Goal: Check status

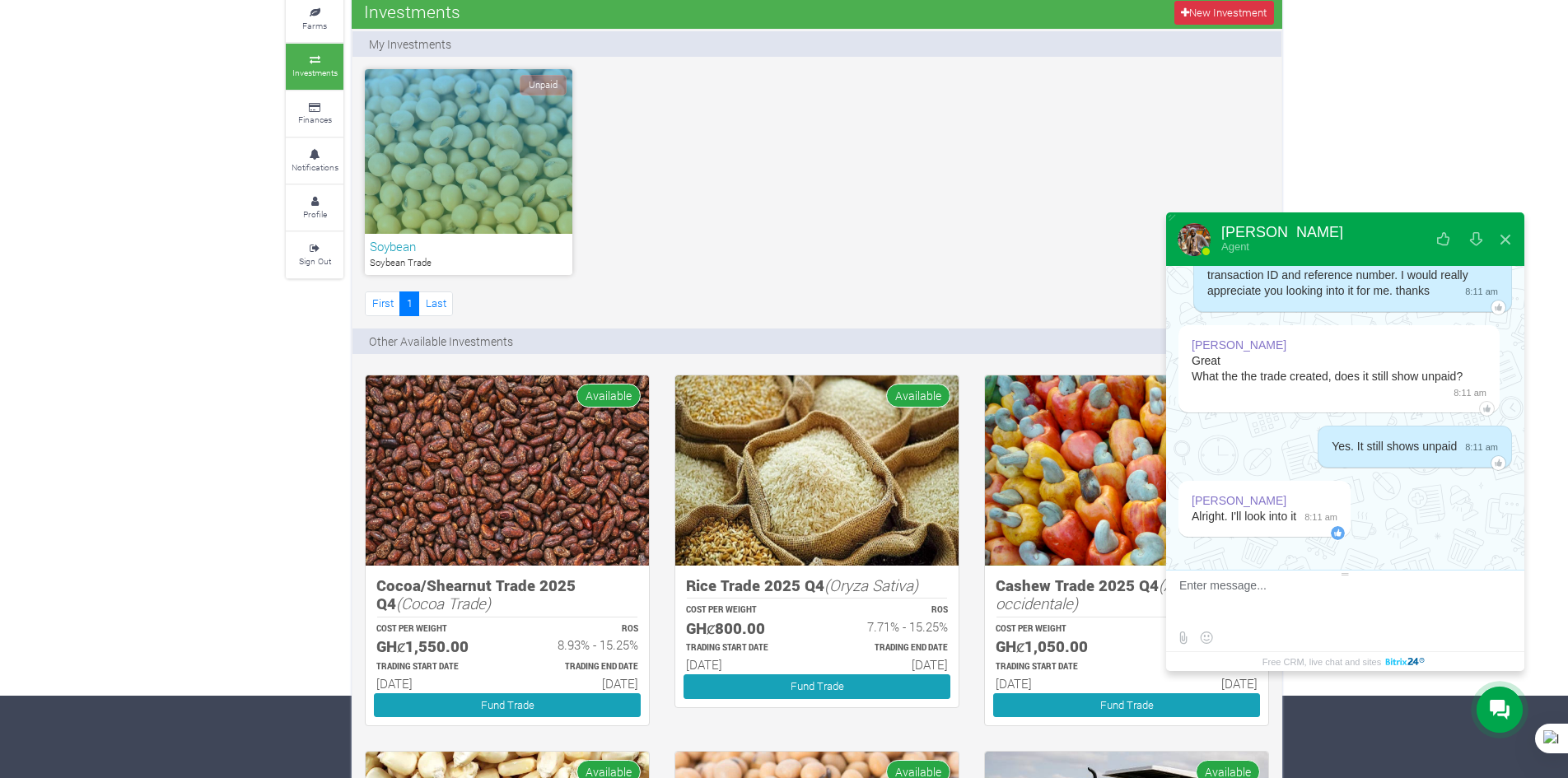
scroll to position [3337, 0]
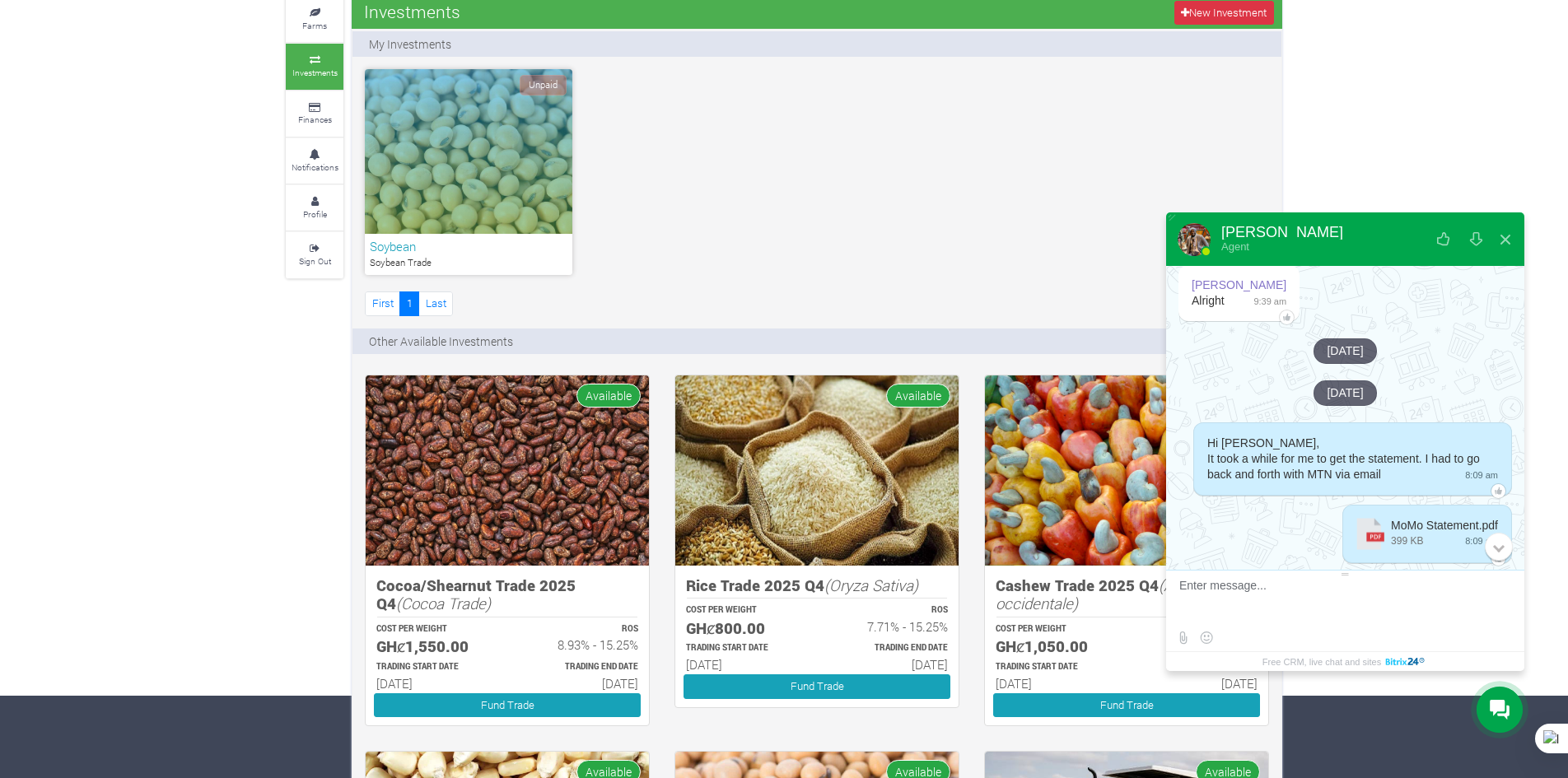
click at [1358, 326] on div "Samuel Acquah Alright 9:39 am" at bounding box center [1338, 295] width 321 height 61
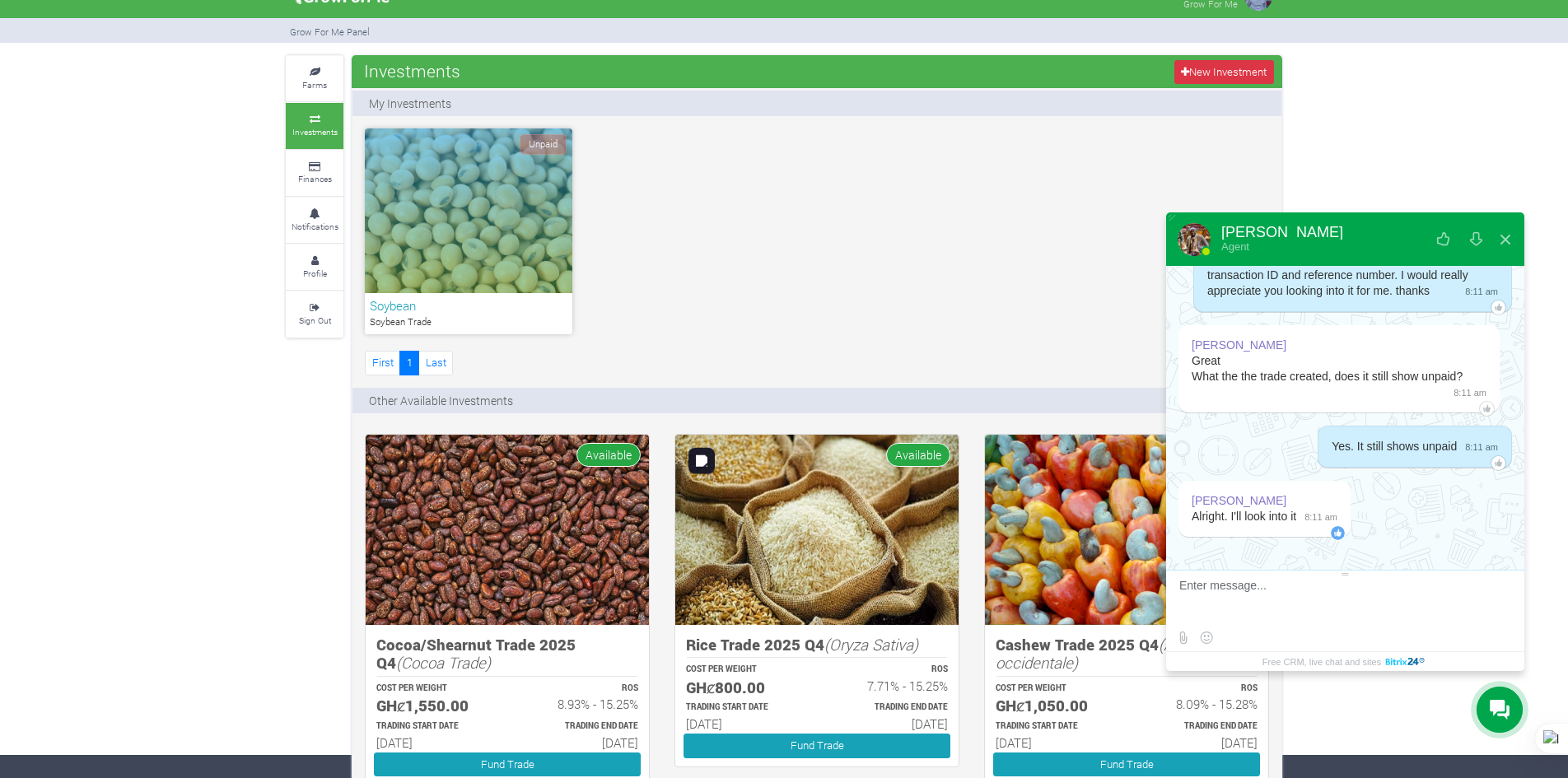
scroll to position [0, 0]
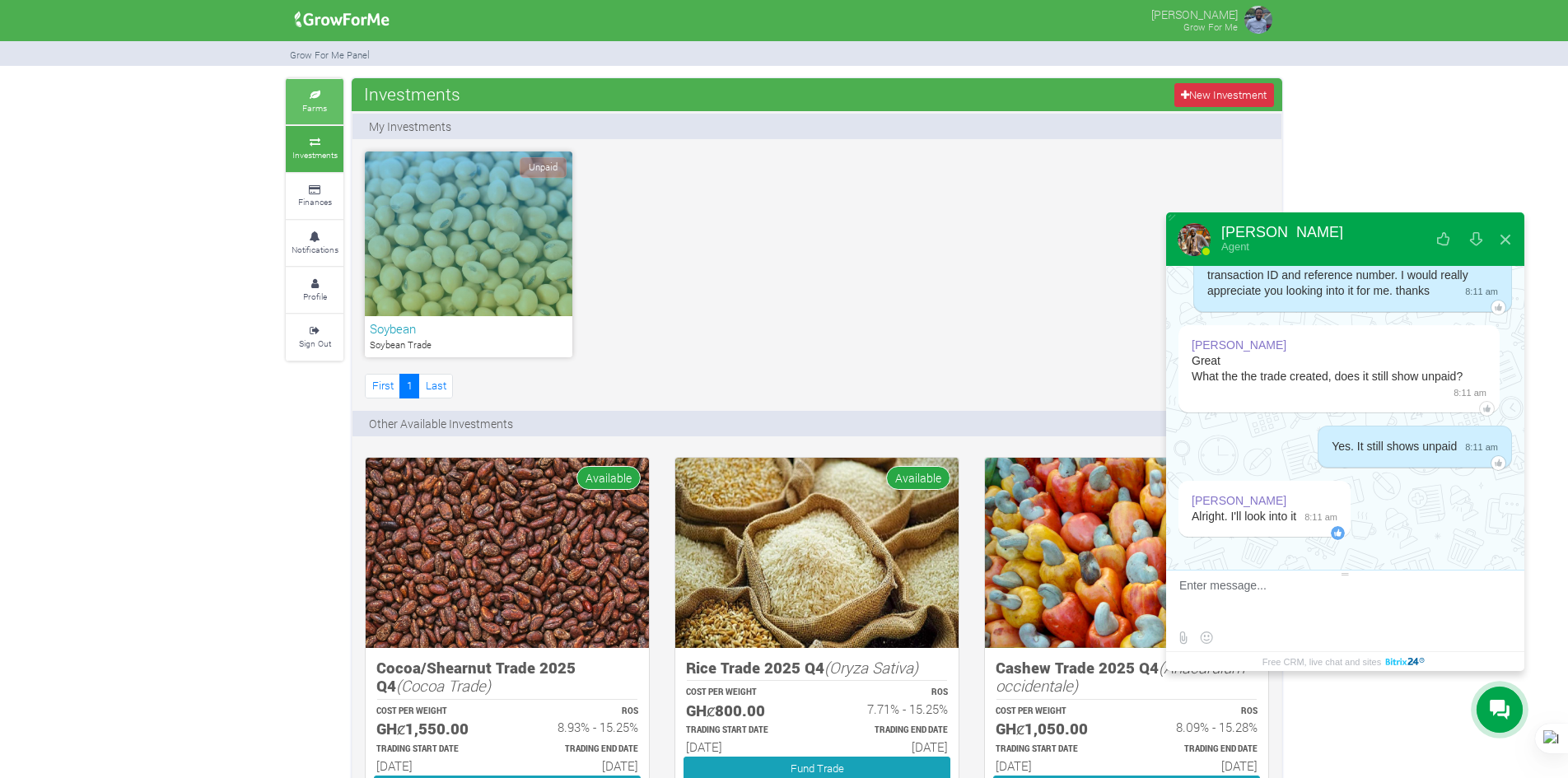
click at [310, 96] on icon at bounding box center [314, 95] width 49 height 9
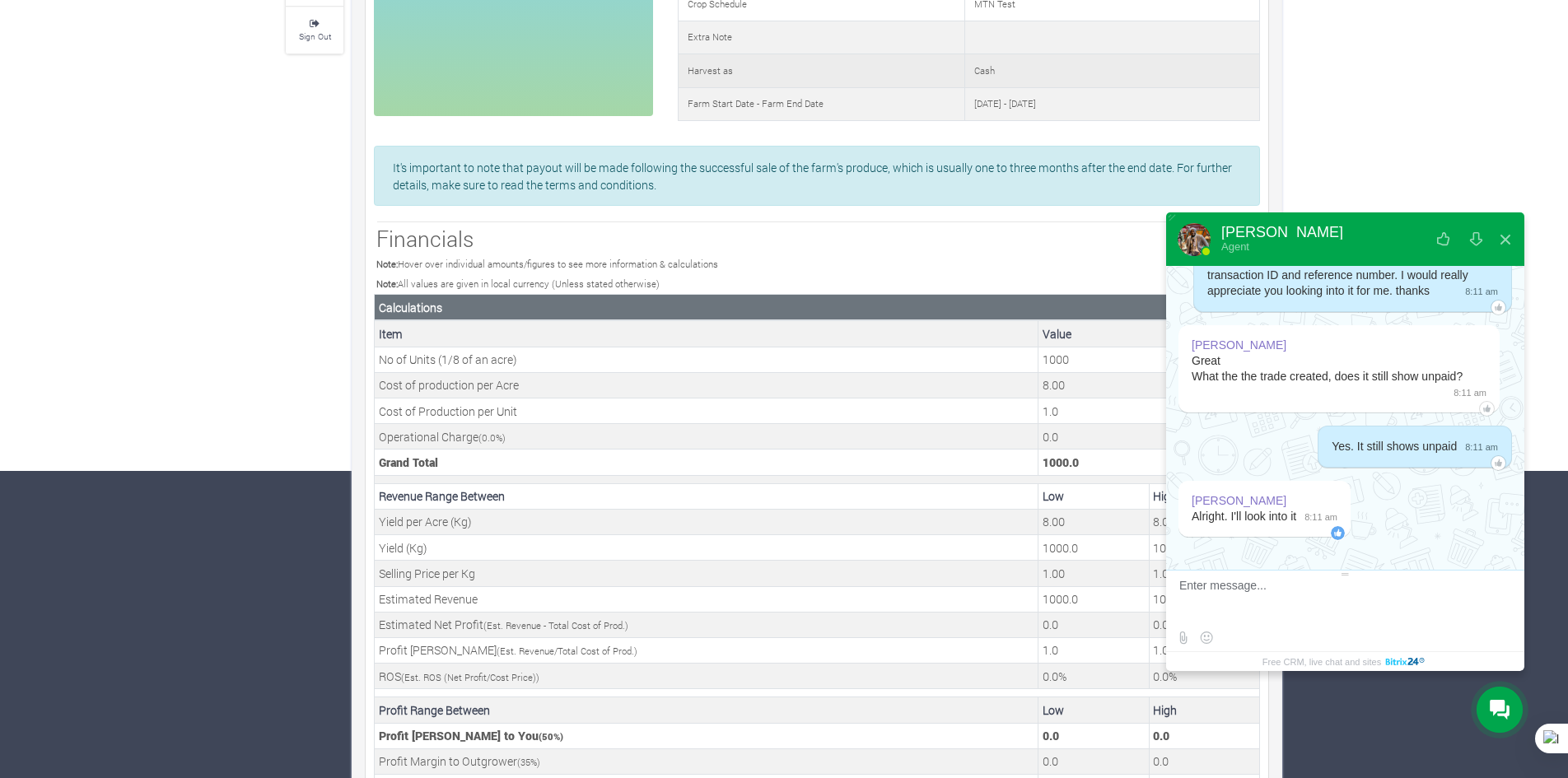
scroll to position [330, 0]
